Goal: Task Accomplishment & Management: Use online tool/utility

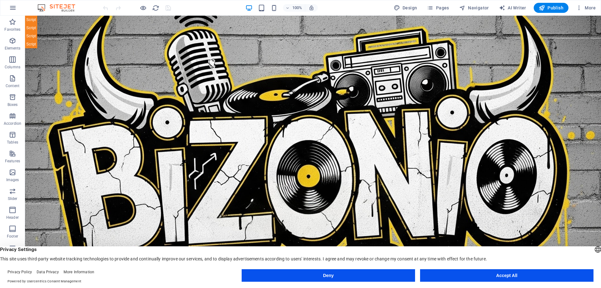
click at [352, 276] on button "Deny" at bounding box center [328, 275] width 173 height 13
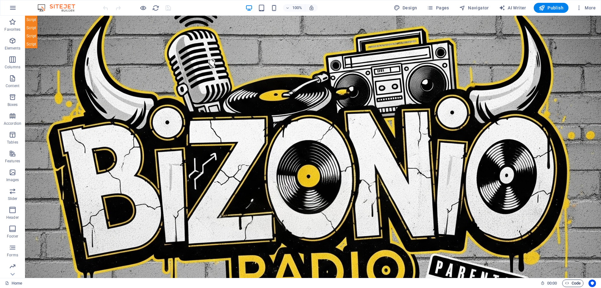
click at [570, 282] on span "Code" at bounding box center [573, 283] width 16 height 8
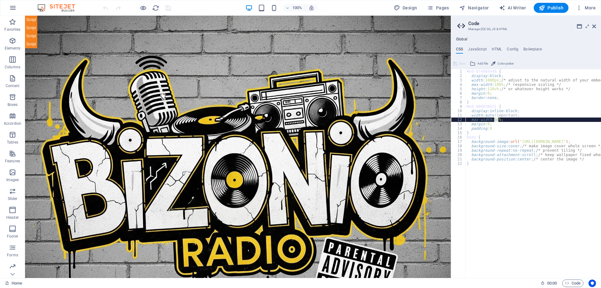
drag, startPoint x: 494, startPoint y: 119, endPoint x: 499, endPoint y: 119, distance: 4.7
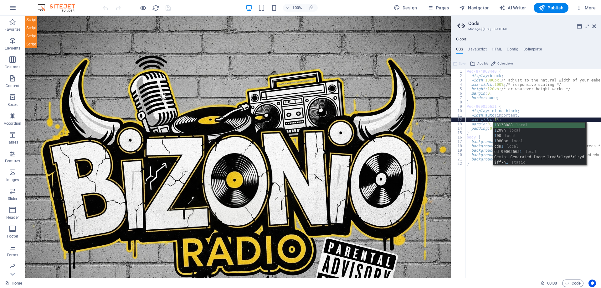
scroll to position [0, 3]
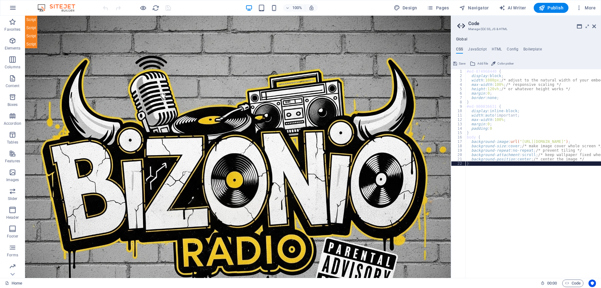
scroll to position [0, 0]
type textarea "}"
click at [461, 62] on span "Save" at bounding box center [462, 64] width 7 height 8
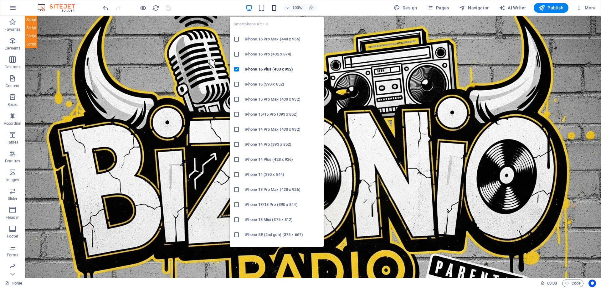
click at [275, 8] on icon "button" at bounding box center [273, 7] width 7 height 7
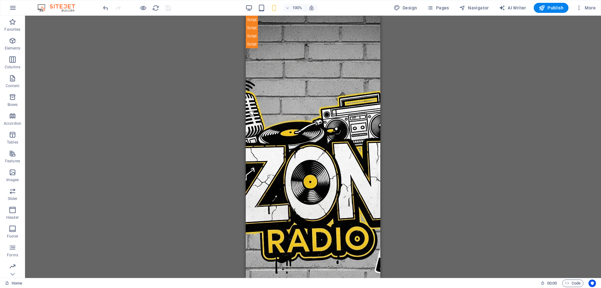
click at [253, 12] on div "100%" at bounding box center [281, 8] width 72 height 10
click at [251, 10] on icon "button" at bounding box center [248, 7] width 7 height 7
